Goal: Download file/media

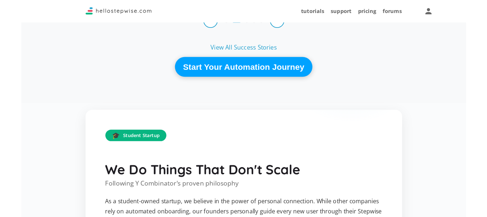
scroll to position [1036, 0]
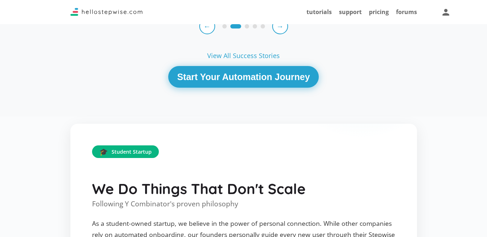
click at [240, 88] on button "Start Your Automation Journey" at bounding box center [243, 77] width 151 height 22
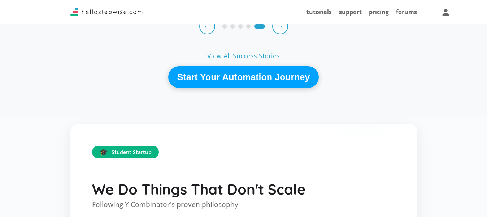
drag, startPoint x: 94, startPoint y: 216, endPoint x: 272, endPoint y: 141, distance: 194.0
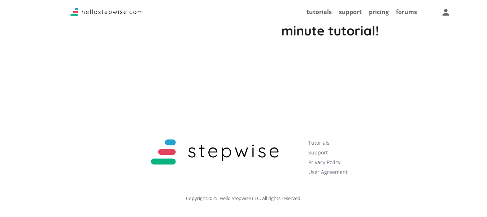
scroll to position [1903, 0]
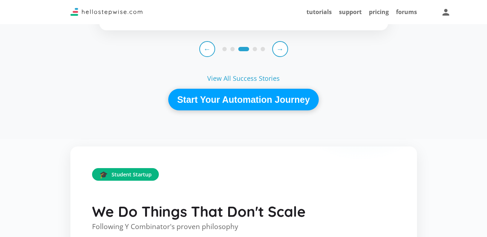
scroll to position [1024, 0]
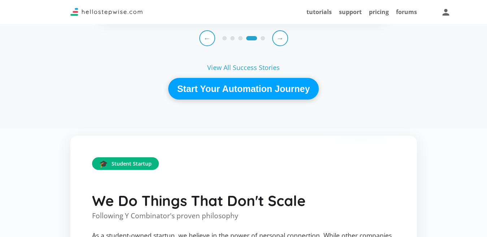
drag, startPoint x: 148, startPoint y: 201, endPoint x: 146, endPoint y: 198, distance: 4.2
click at [146, 170] on div "🎓 Student Startup" at bounding box center [125, 164] width 67 height 13
click at [146, 167] on span "Student Startup" at bounding box center [132, 164] width 40 height 5
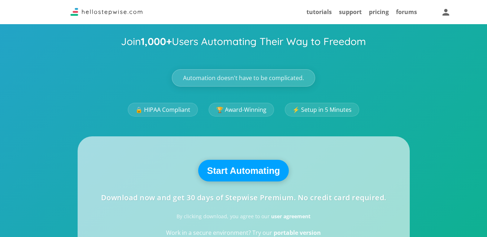
scroll to position [122, 0]
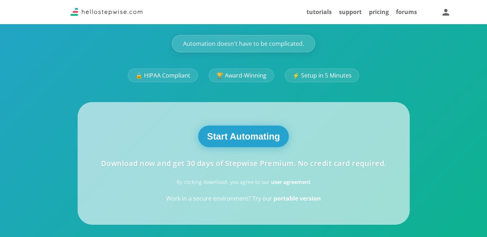
click at [244, 136] on button "Start Automating" at bounding box center [243, 137] width 91 height 22
